Goal: Task Accomplishment & Management: Complete application form

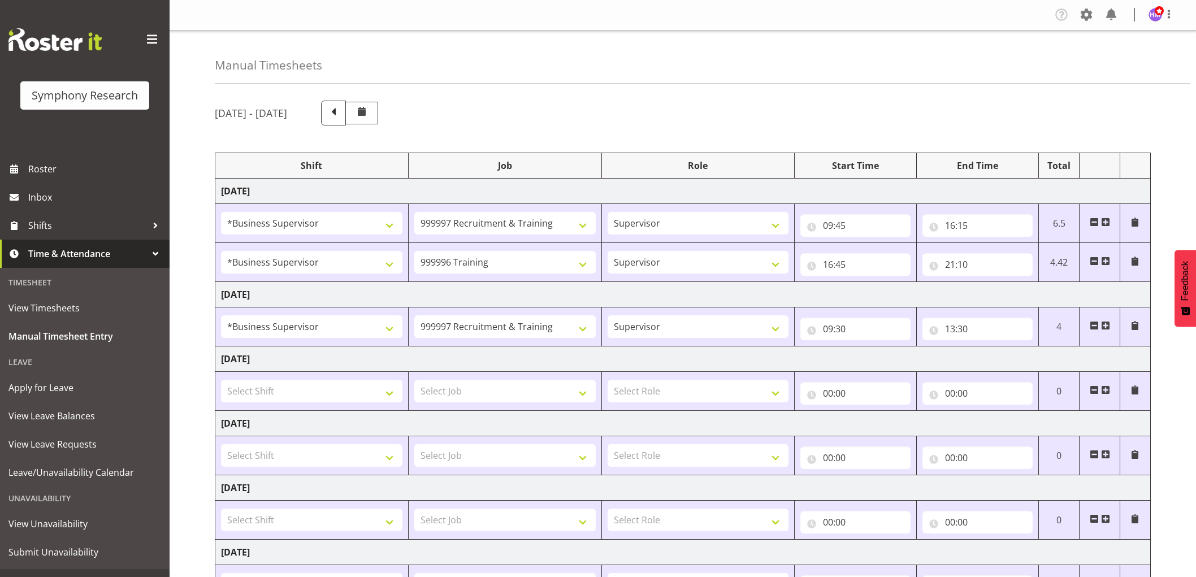
select select "1607"
select select "2379"
select select "1607"
select select "757"
select select "1607"
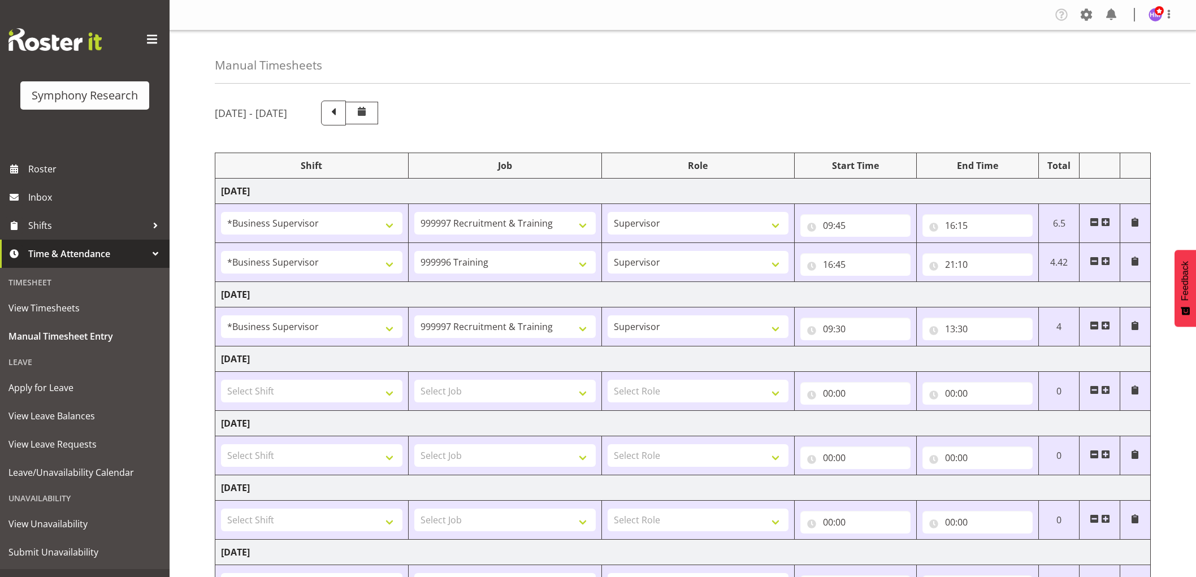
select select "2379"
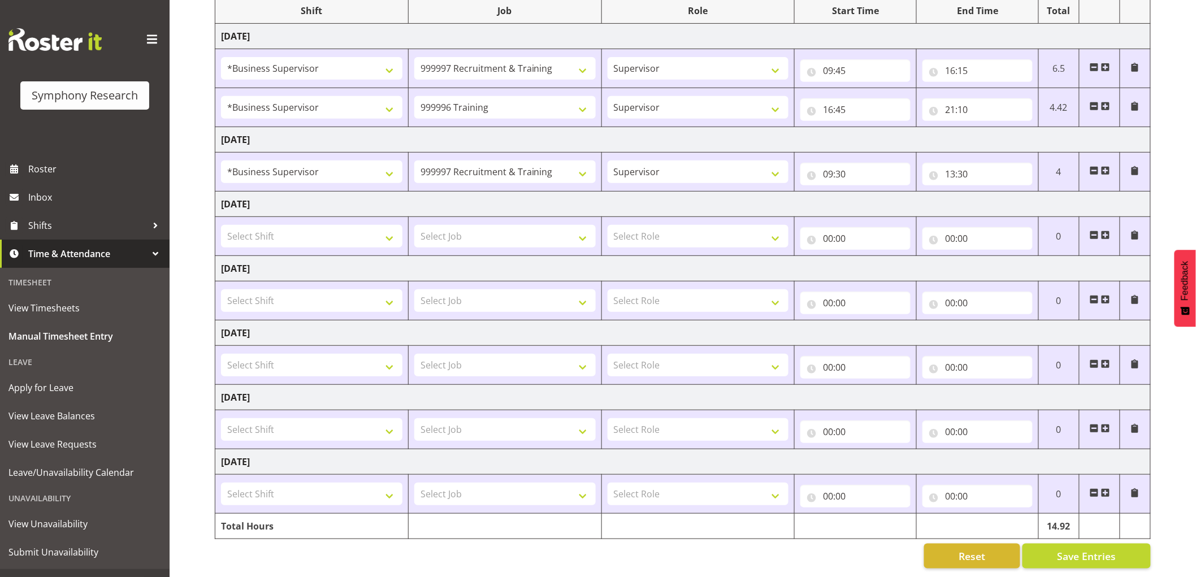
scroll to position [166, 0]
click at [1106, 166] on span at bounding box center [1105, 170] width 9 height 9
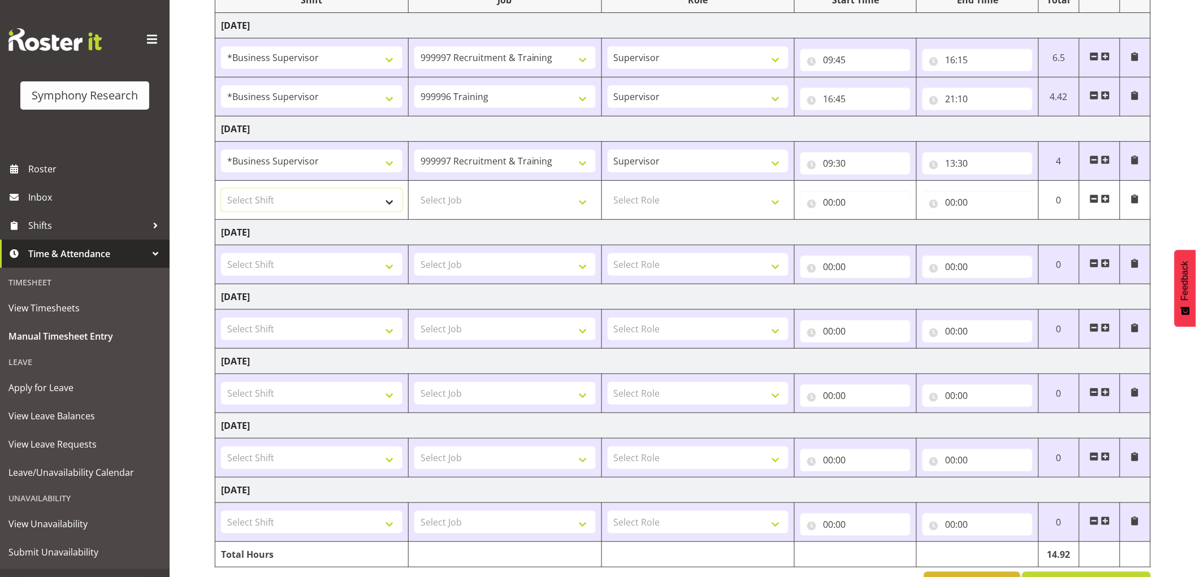
click at [272, 206] on select "Select Shift !!Project Briefing (Job to be assigned) !!Weekend Residential (Ros…" at bounding box center [311, 200] width 181 height 23
select select "1607"
click at [221, 189] on select "Select Shift !!Project Briefing (Job to be assigned) !!Weekend Residential (Ros…" at bounding box center [311, 200] width 181 height 23
click at [528, 199] on select "Select Job 550060 IF Admin 553492 World Poll Aus Wave 2 Main 2025 553493 World …" at bounding box center [504, 200] width 181 height 23
select select "2379"
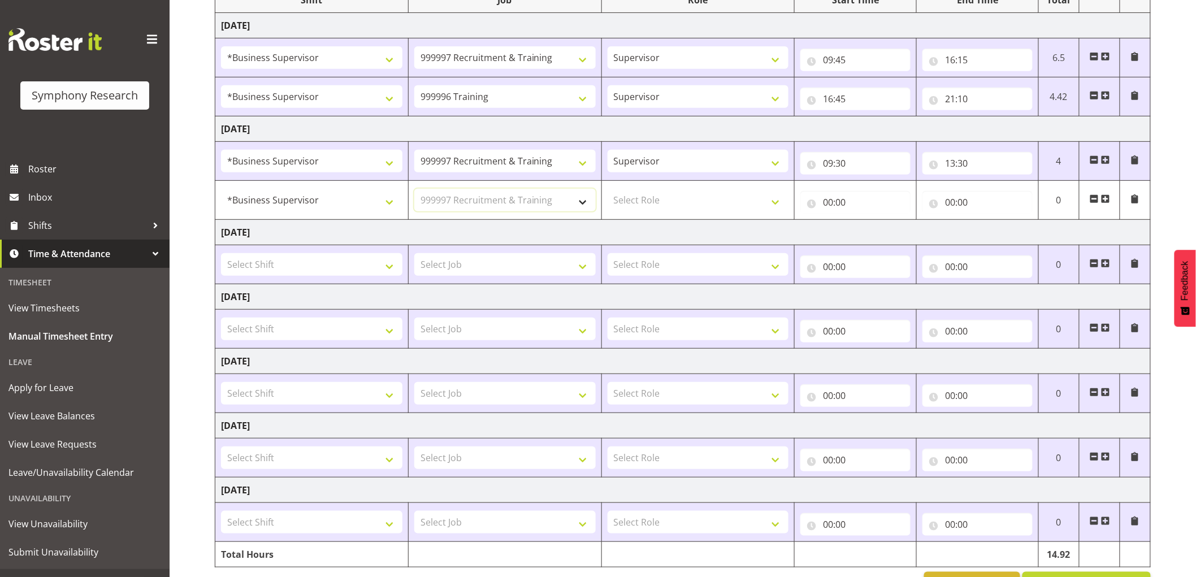
click at [414, 189] on select "Select Job 550060 IF Admin 553492 World Poll Aus Wave 2 Main 2025 553493 World …" at bounding box center [504, 200] width 181 height 23
drag, startPoint x: 697, startPoint y: 203, endPoint x: 694, endPoint y: 211, distance: 8.1
click at [697, 204] on select "Select Role Supervisor Interviewing Briefing" at bounding box center [698, 200] width 181 height 23
select select "45"
click at [608, 189] on select "Select Role Supervisor Interviewing Briefing" at bounding box center [698, 200] width 181 height 23
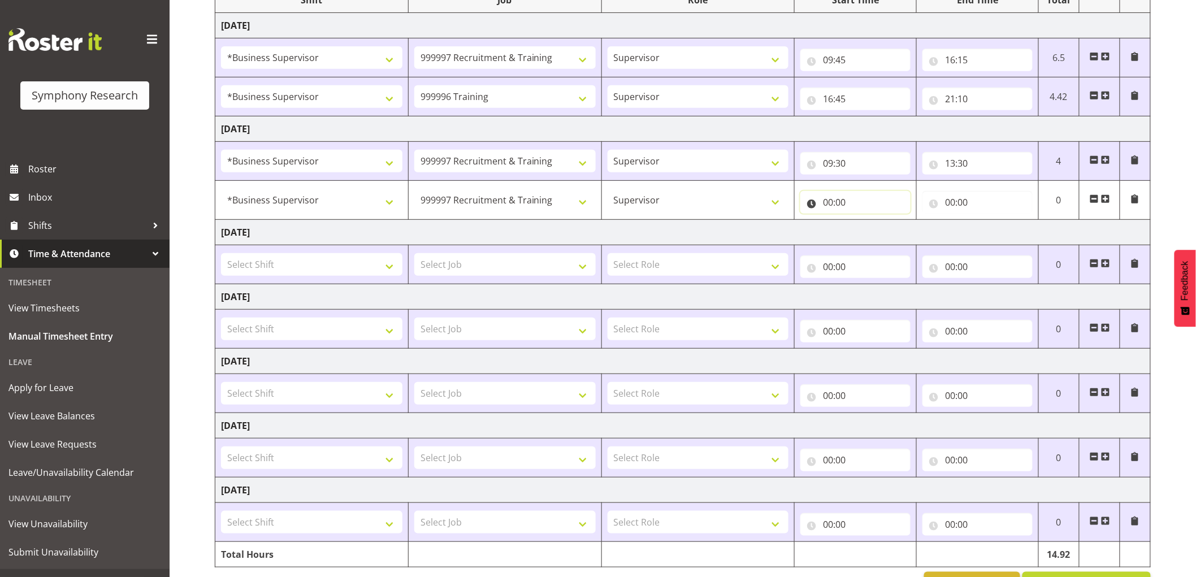
click at [843, 211] on input "00:00" at bounding box center [855, 202] width 110 height 23
drag, startPoint x: 891, startPoint y: 239, endPoint x: 884, endPoint y: 239, distance: 6.2
click at [885, 239] on div "00 01 02 03 04 05 06 07 08 09 10 11 12 13 14 15 16 17 18 19 20 21 22 23 : 00 01…" at bounding box center [890, 234] width 181 height 28
drag, startPoint x: 884, startPoint y: 239, endPoint x: 891, endPoint y: 243, distance: 7.9
click at [884, 239] on select "00 01 02 03 04 05 06 07 08 09 10 11 12 13 14 15 16 17 18 19 20 21 22 23" at bounding box center [877, 231] width 25 height 23
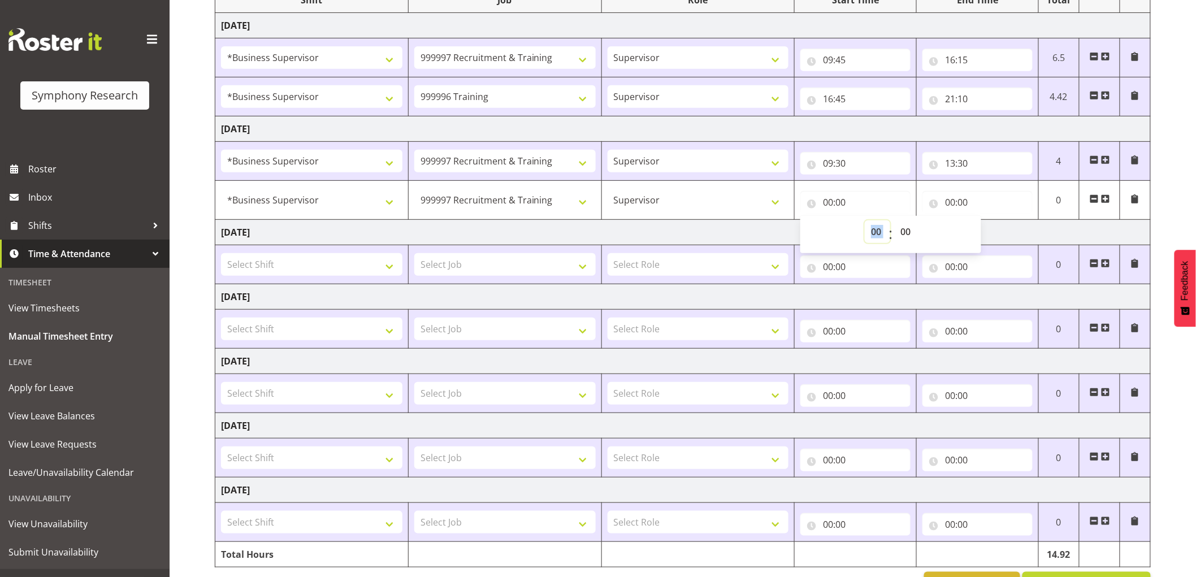
select select "14"
click at [865, 220] on select "00 01 02 03 04 05 06 07 08 09 10 11 12 13 14 15 16 17 18 19 20 21 22 23" at bounding box center [877, 231] width 25 height 23
type input "14:00"
click at [948, 207] on input "00:00" at bounding box center [977, 202] width 110 height 23
drag, startPoint x: 999, startPoint y: 229, endPoint x: 996, endPoint y: 241, distance: 12.1
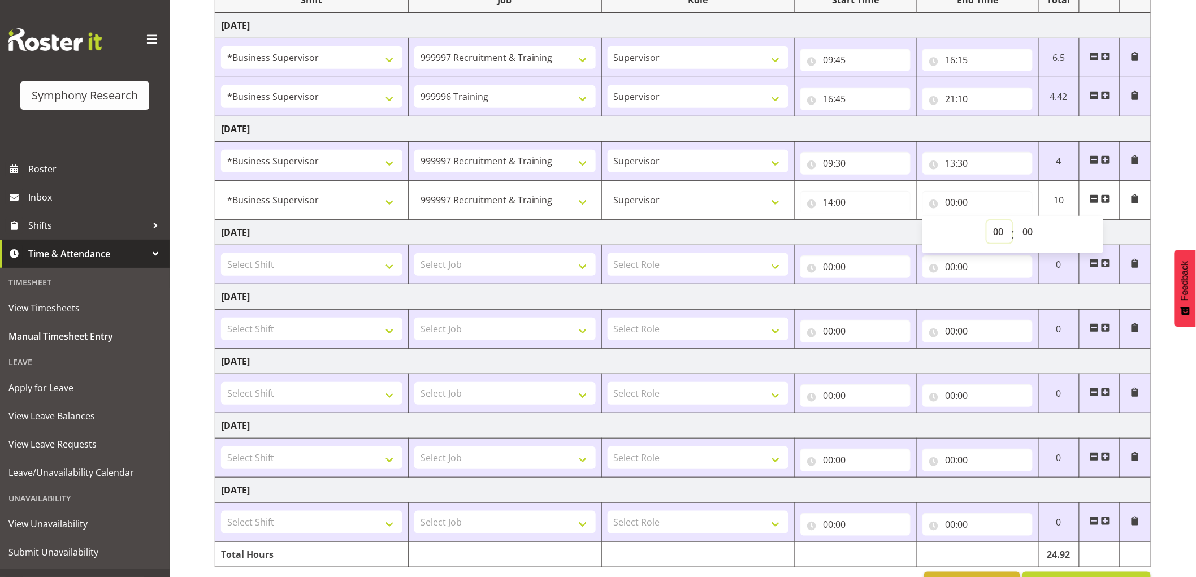
click at [999, 233] on select "00 01 02 03 04 05 06 07 08 09 10 11 12 13 14 15 16 17 18 19 20 21 22 23" at bounding box center [999, 231] width 25 height 23
select select "14"
click at [987, 220] on select "00 01 02 03 04 05 06 07 08 09 10 11 12 13 14 15 16 17 18 19 20 21 22 23" at bounding box center [999, 231] width 25 height 23
type input "14:00"
click at [1030, 232] on select "00 01 02 03 04 05 06 07 08 09 10 11 12 13 14 15 16 17 18 19 20 21 22 23 24 25 2…" at bounding box center [1028, 231] width 25 height 23
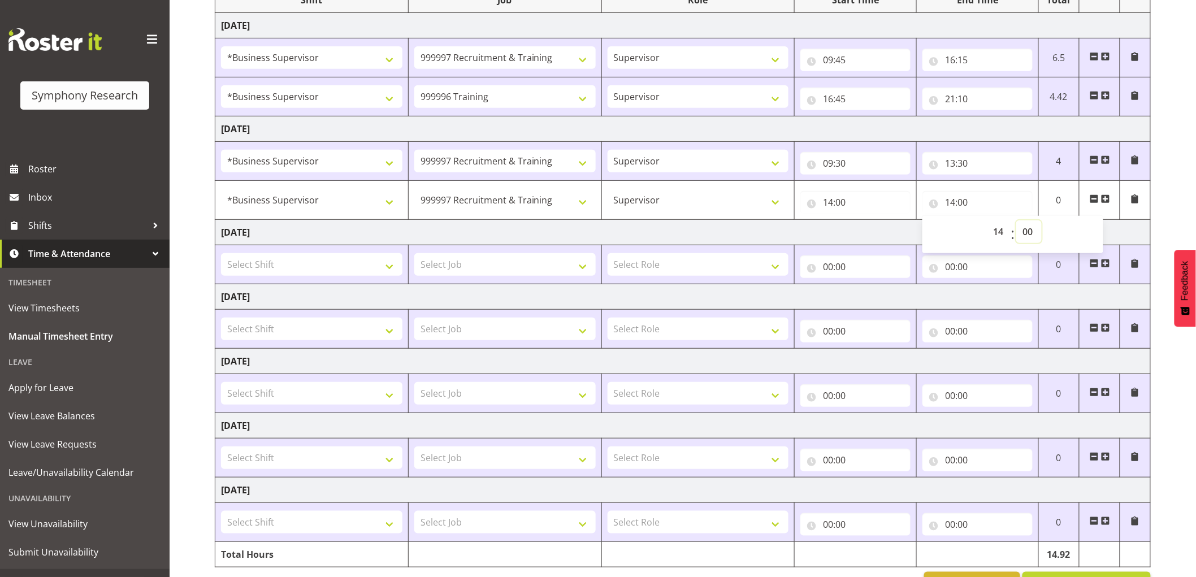
select select "51"
click at [1016, 220] on select "00 01 02 03 04 05 06 07 08 09 10 11 12 13 14 15 16 17 18 19 20 21 22 23 24 25 2…" at bounding box center [1028, 231] width 25 height 23
type input "14:51"
click at [917, 224] on td "[DATE]" at bounding box center [682, 232] width 935 height 25
click at [1103, 198] on span at bounding box center [1105, 198] width 9 height 9
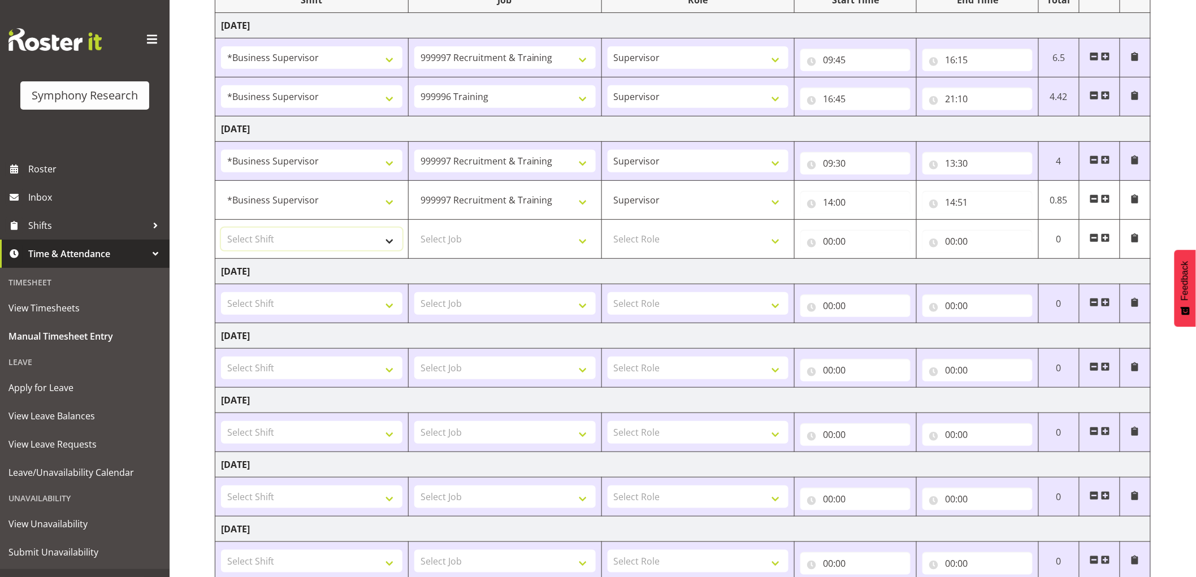
click at [334, 238] on select "Select Shift !!Project Briefing (Job to be assigned) !!Weekend Residential (Ros…" at bounding box center [311, 239] width 181 height 23
select select "1607"
click at [221, 228] on select "Select Shift !!Project Briefing (Job to be assigned) !!Weekend Residential (Ros…" at bounding box center [311, 239] width 181 height 23
click at [483, 240] on select "Select Job 550060 IF Admin 553492 World Poll Aus Wave 2 Main 2025 553493 World …" at bounding box center [504, 239] width 181 height 23
select select "10536"
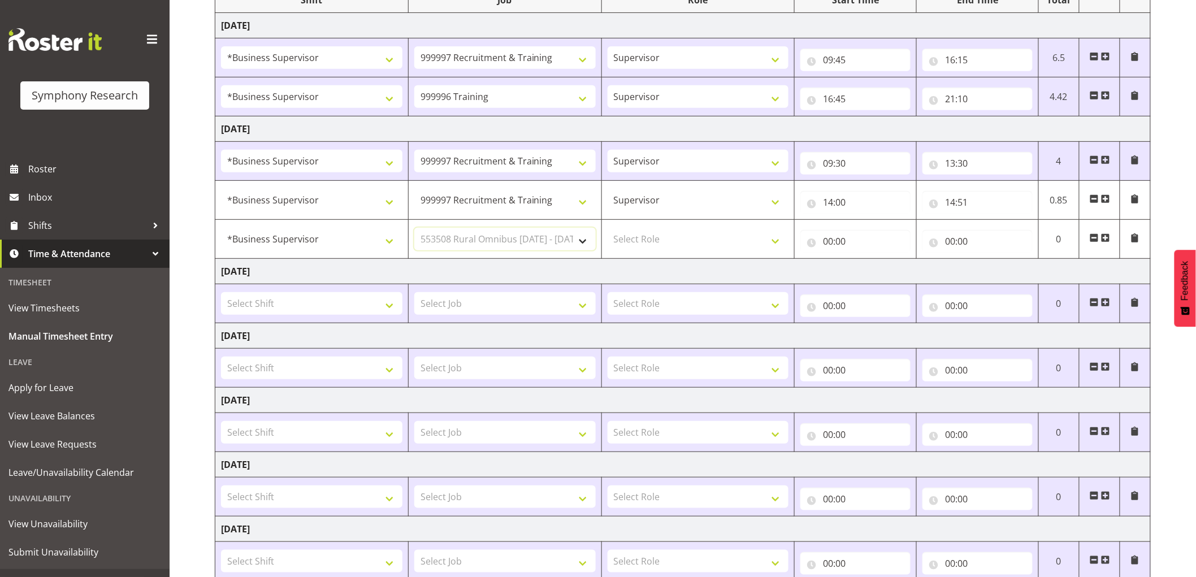
click at [414, 228] on select "Select Job 550060 IF Admin 553492 World Poll Aus Wave 2 Main 2025 553493 World …" at bounding box center [504, 239] width 181 height 23
drag, startPoint x: 644, startPoint y: 238, endPoint x: 642, endPoint y: 250, distance: 11.5
click at [644, 241] on select "Select Role Supervisor Interviewing Briefing" at bounding box center [698, 239] width 181 height 23
select select "45"
click at [608, 228] on select "Select Role Supervisor Interviewing Briefing" at bounding box center [698, 239] width 181 height 23
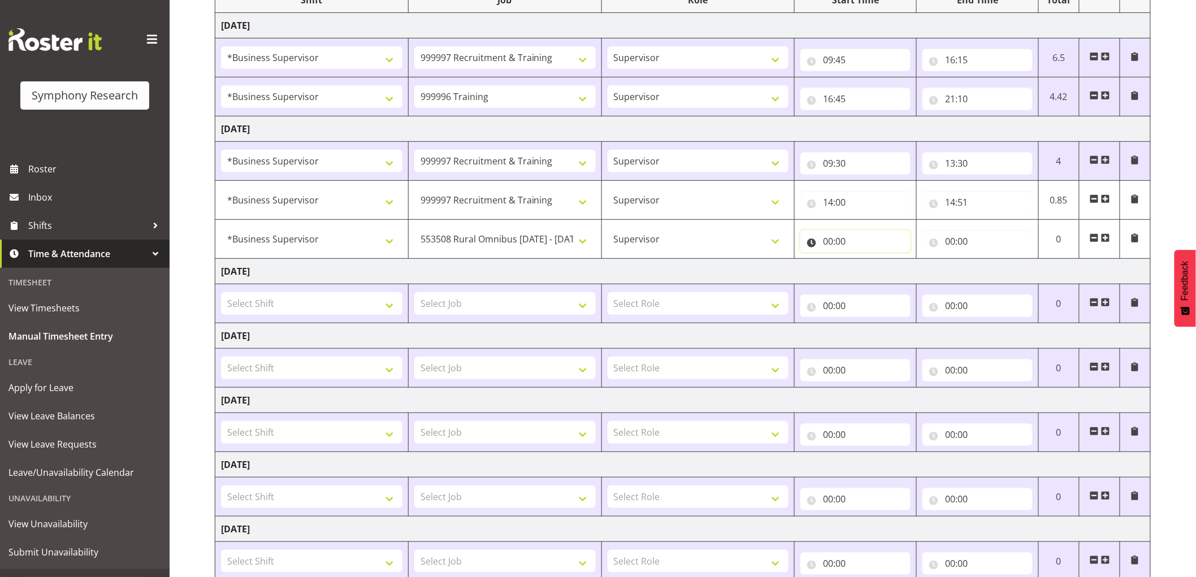
click at [830, 241] on input "00:00" at bounding box center [855, 241] width 110 height 23
click at [871, 270] on select "00 01 02 03 04 05 06 07 08 09 10 11 12 13 14 15 16 17 18 19 20 21 22 23" at bounding box center [877, 270] width 25 height 23
select select "15"
click at [865, 259] on select "00 01 02 03 04 05 06 07 08 09 10 11 12 13 14 15 16 17 18 19 20 21 22 23" at bounding box center [877, 270] width 25 height 23
type input "15:00"
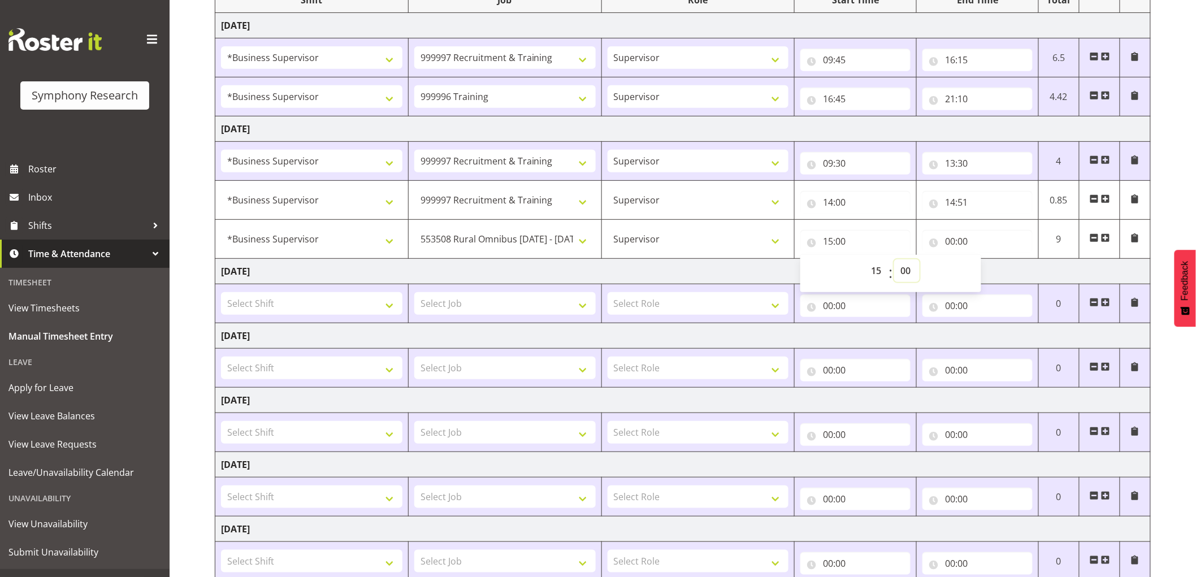
click at [916, 272] on select "00 01 02 03 04 05 06 07 08 09 10 11 12 13 14 15 16 17 18 19 20 21 22 23 24 25 2…" at bounding box center [906, 270] width 25 height 23
click at [882, 268] on select "00 01 02 03 04 05 06 07 08 09 10 11 12 13 14 15 16 17 18 19 20 21 22 23" at bounding box center [877, 270] width 25 height 23
select select "14"
click at [865, 259] on select "00 01 02 03 04 05 06 07 08 09 10 11 12 13 14 15 16 17 18 19 20 21 22 23" at bounding box center [877, 270] width 25 height 23
type input "14:00"
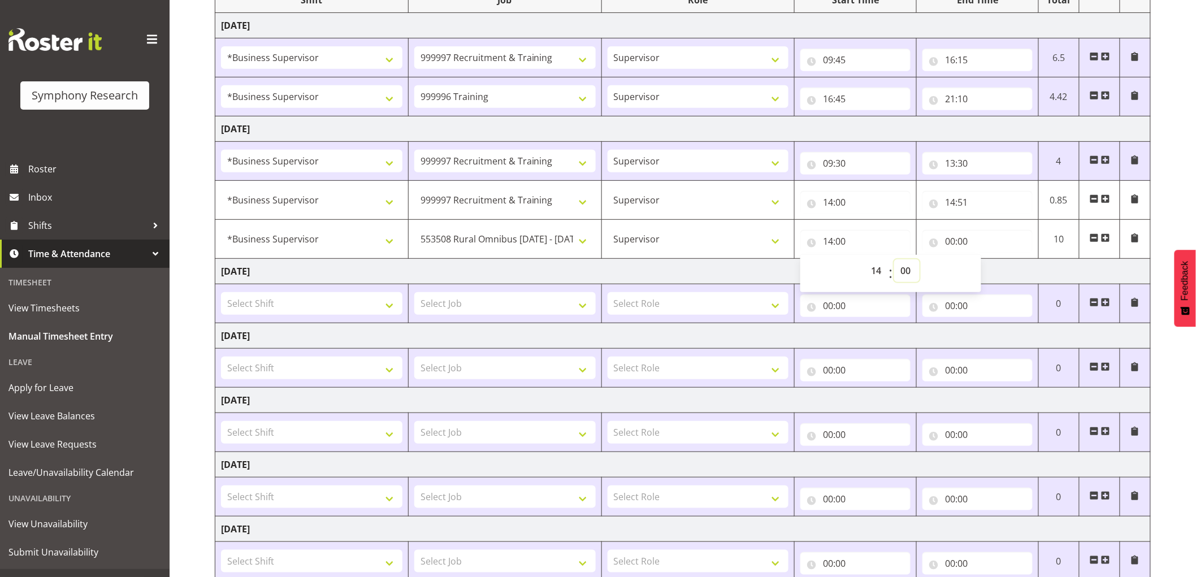
click at [908, 263] on select "00 01 02 03 04 05 06 07 08 09 10 11 12 13 14 15 16 17 18 19 20 21 22 23 24 25 2…" at bounding box center [906, 270] width 25 height 23
select select "51"
click at [894, 259] on select "00 01 02 03 04 05 06 07 08 09 10 11 12 13 14 15 16 17 18 19 20 21 22 23 24 25 2…" at bounding box center [906, 270] width 25 height 23
type input "14:51"
